Goal: Communication & Community: Answer question/provide support

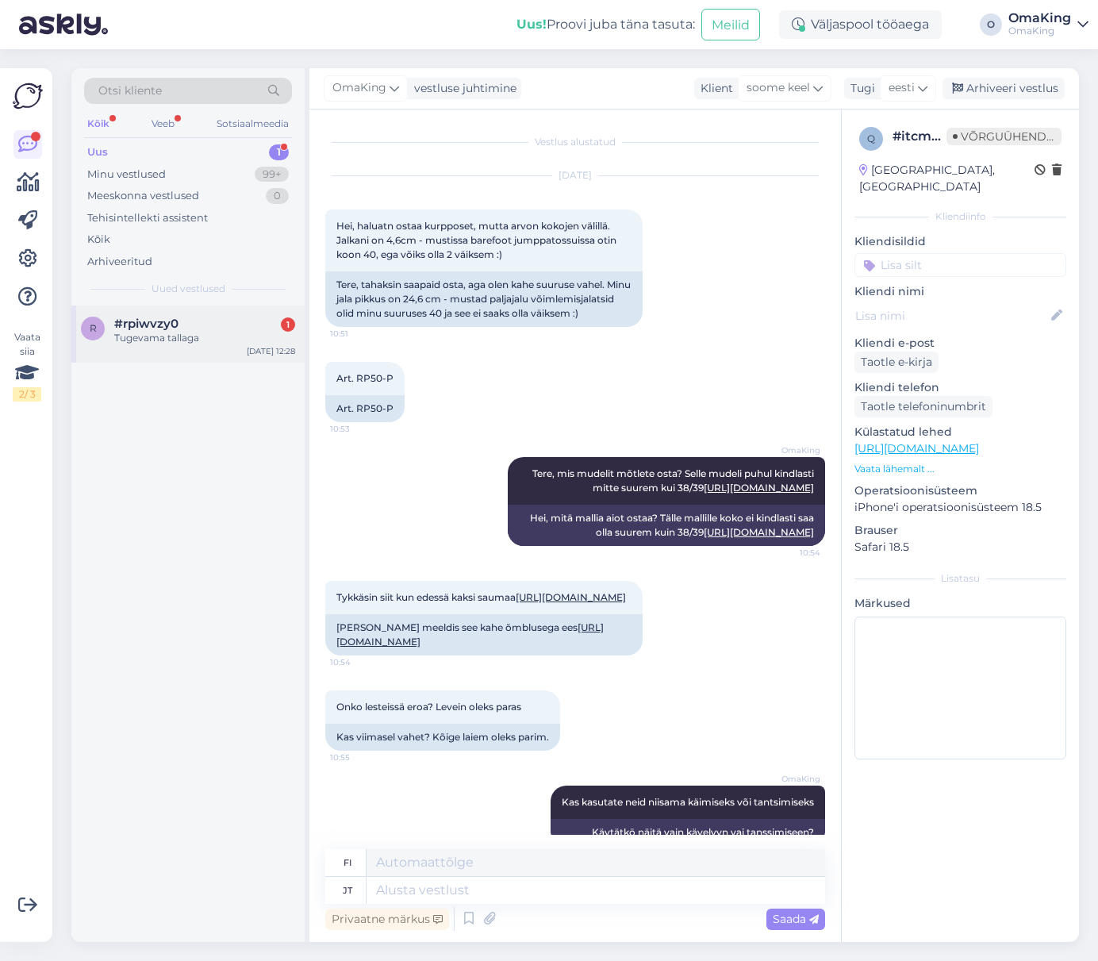
scroll to position [819, 0]
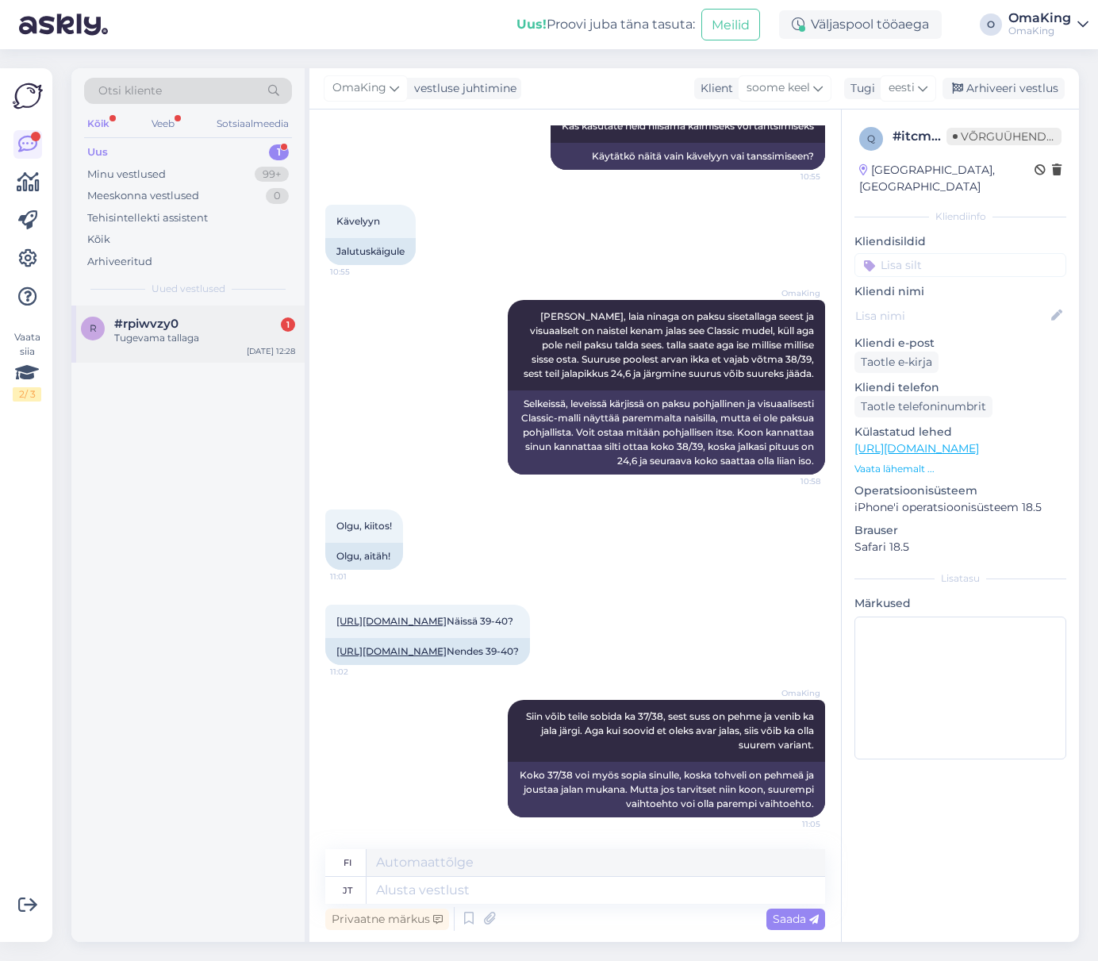
click at [193, 343] on font "Tugevama tallaga" at bounding box center [156, 338] width 85 height 12
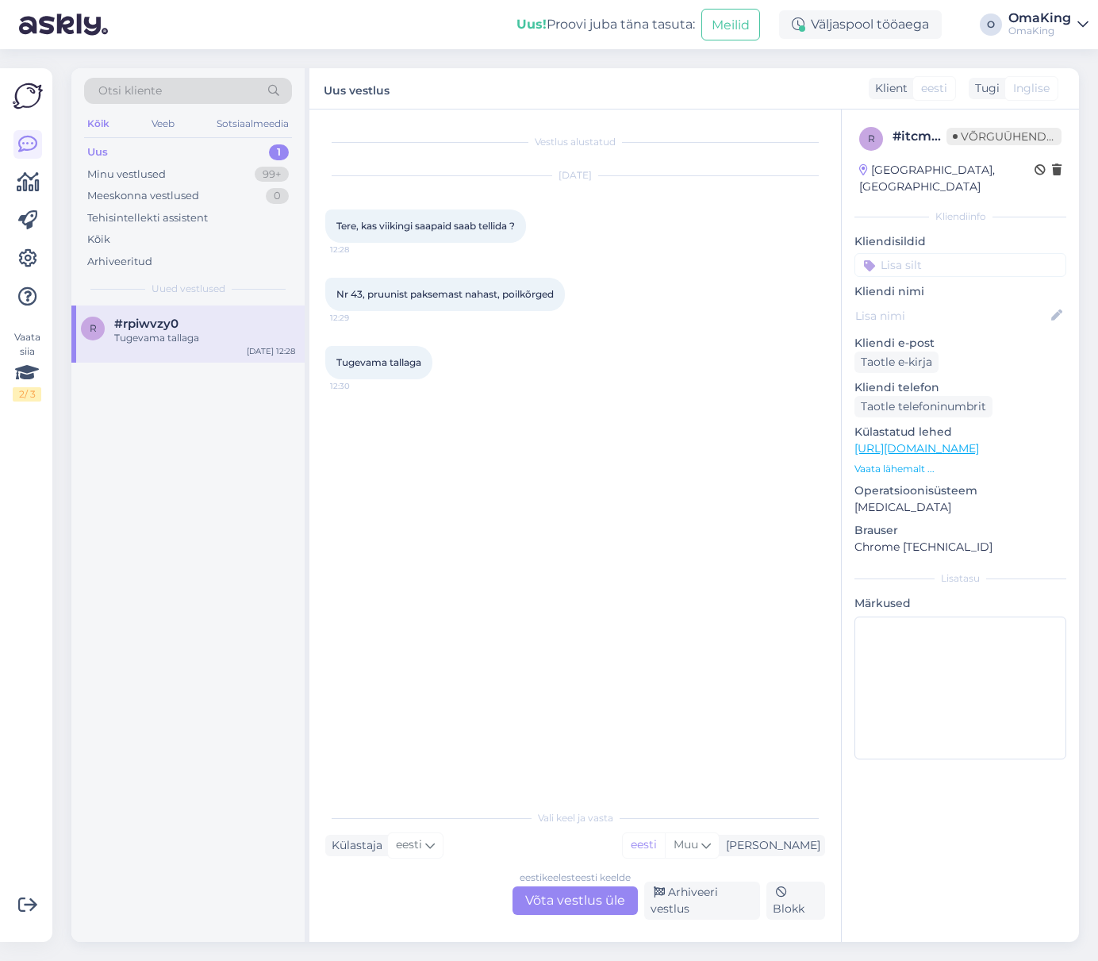
click at [581, 891] on div "eesti keelest eesti keelde Võta vestlus üle" at bounding box center [575, 900] width 125 height 29
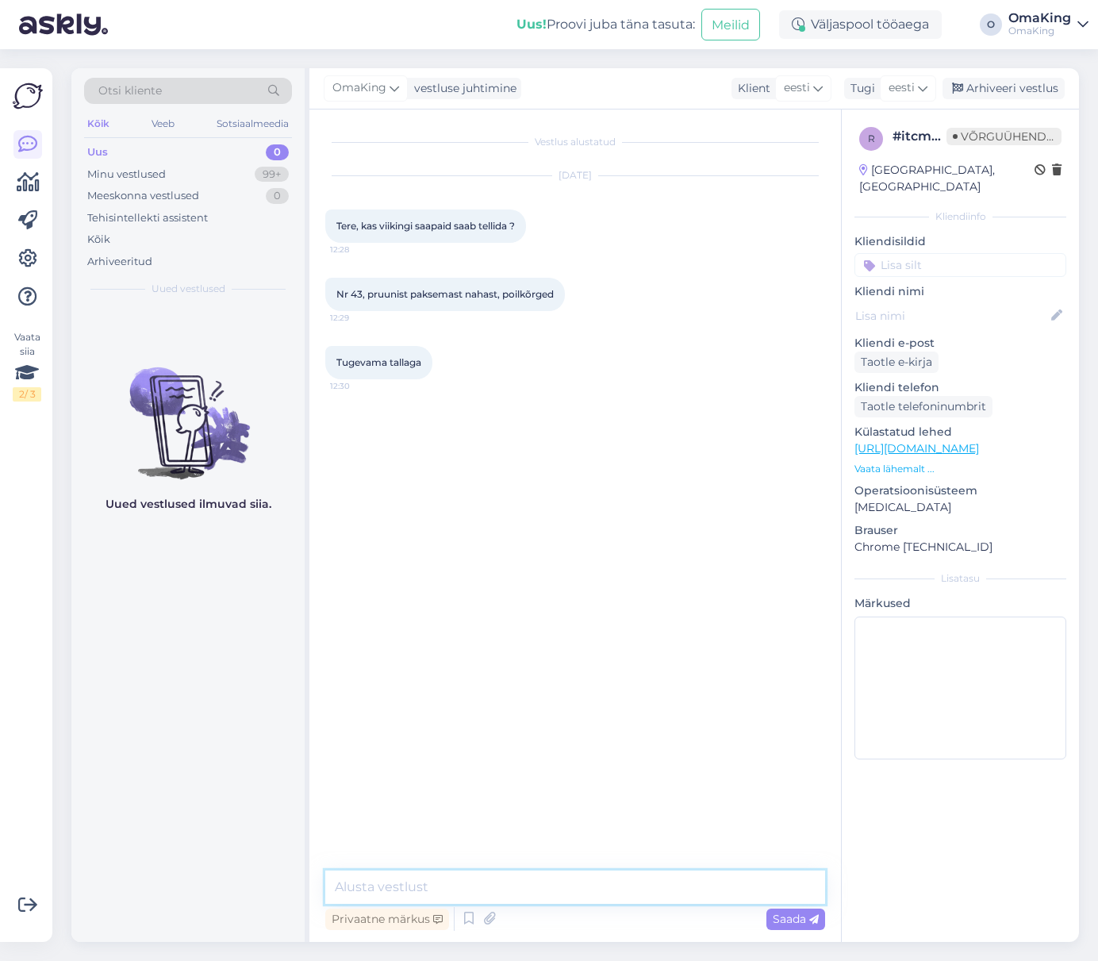
click at [455, 893] on textarea at bounding box center [575, 886] width 500 height 33
type textarea "Tere, me ei tooda saapaid kahjuks."
click at [791, 921] on font "Saada" at bounding box center [789, 919] width 33 height 14
click at [380, 886] on textarea at bounding box center [575, 886] width 500 height 33
click at [624, 433] on icon at bounding box center [627, 431] width 10 height 10
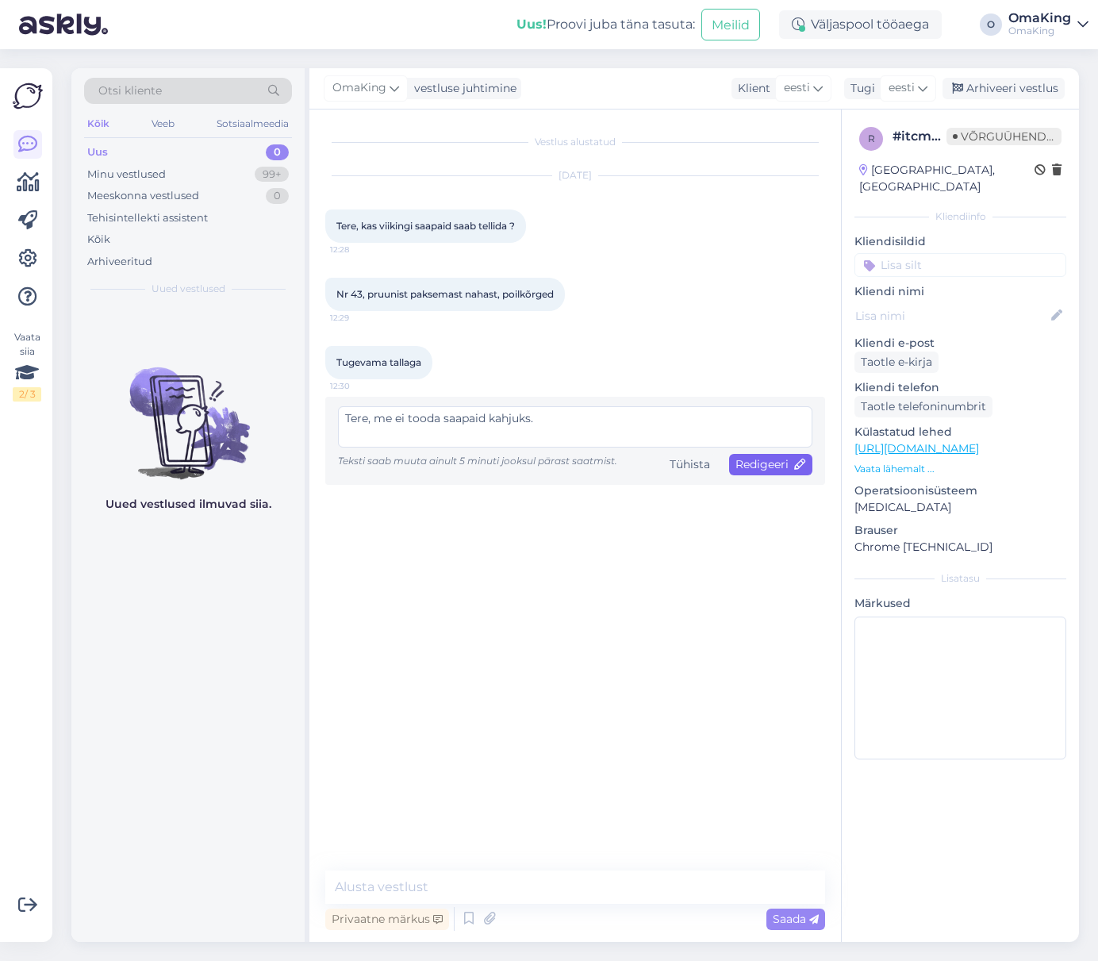
click at [759, 464] on font "Redigeeri" at bounding box center [761, 464] width 53 height 14
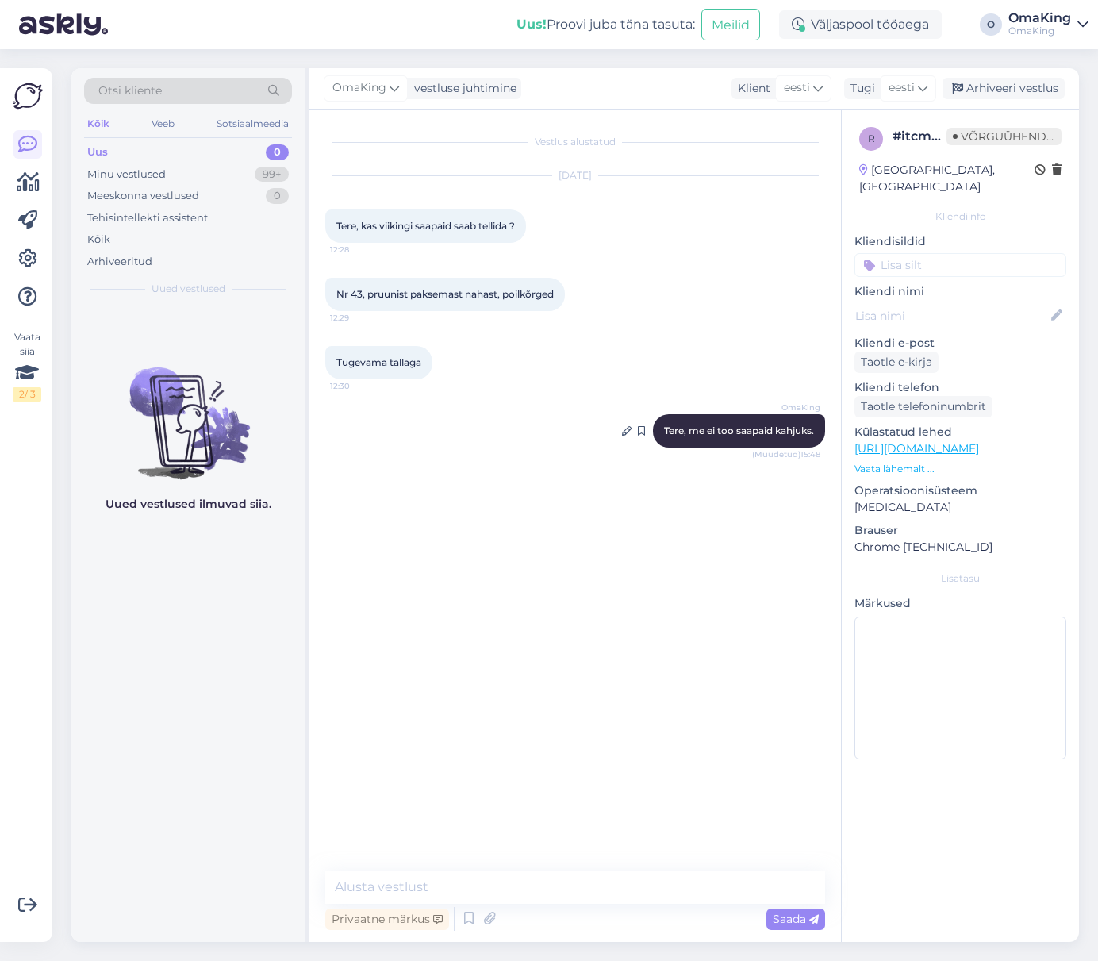
click at [743, 434] on font "Tere, me ei too saapaid kahjuks." at bounding box center [739, 430] width 150 height 12
click at [622, 431] on icon at bounding box center [627, 431] width 10 height 10
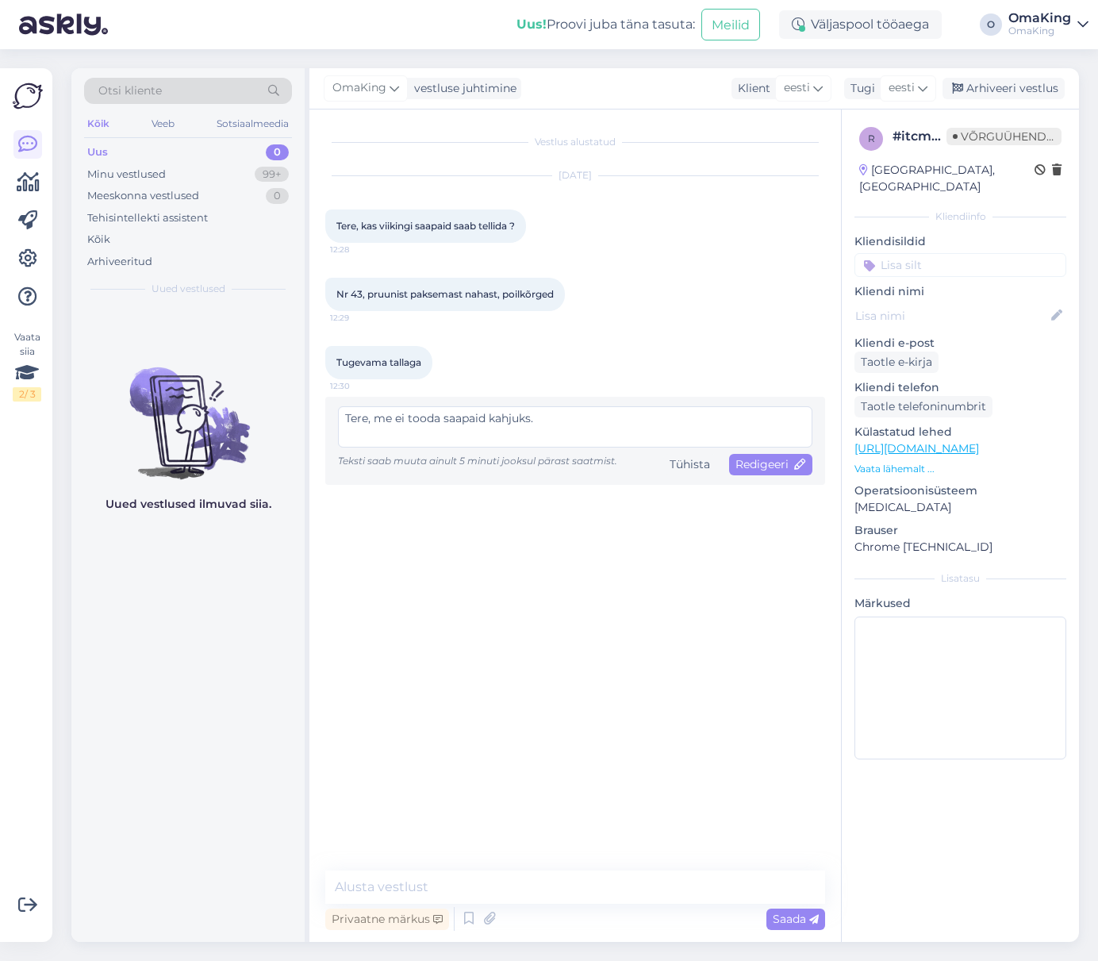
drag, startPoint x: 440, startPoint y: 417, endPoint x: 407, endPoint y: 417, distance: 33.3
click at [407, 417] on textarea "Tere, me ei tooda saapaid kahjuks." at bounding box center [575, 426] width 474 height 41
type textarea "Tere, me ei tee saapaid kahjuks."
click at [765, 460] on font "Redigeeri" at bounding box center [761, 464] width 53 height 14
